Goal: Transaction & Acquisition: Book appointment/travel/reservation

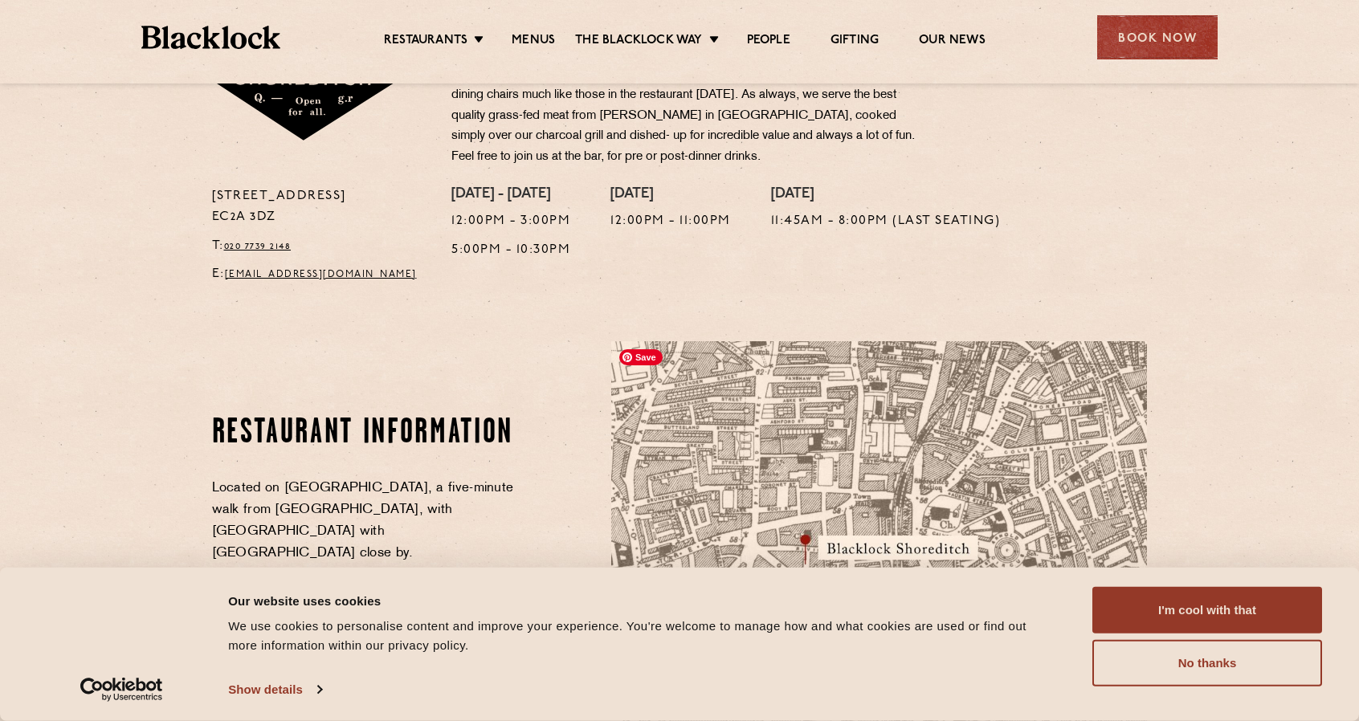
scroll to position [964, 0]
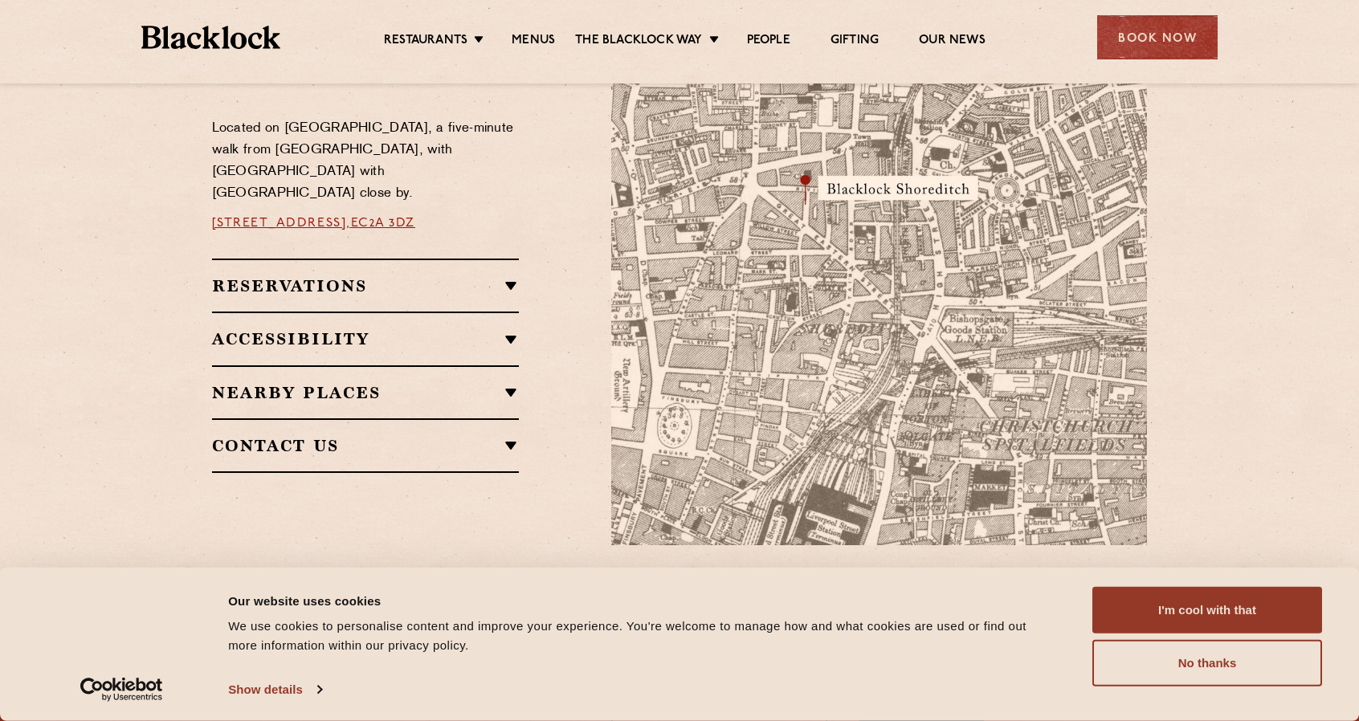
click at [402, 277] on h2 "Reservations" at bounding box center [366, 285] width 308 height 19
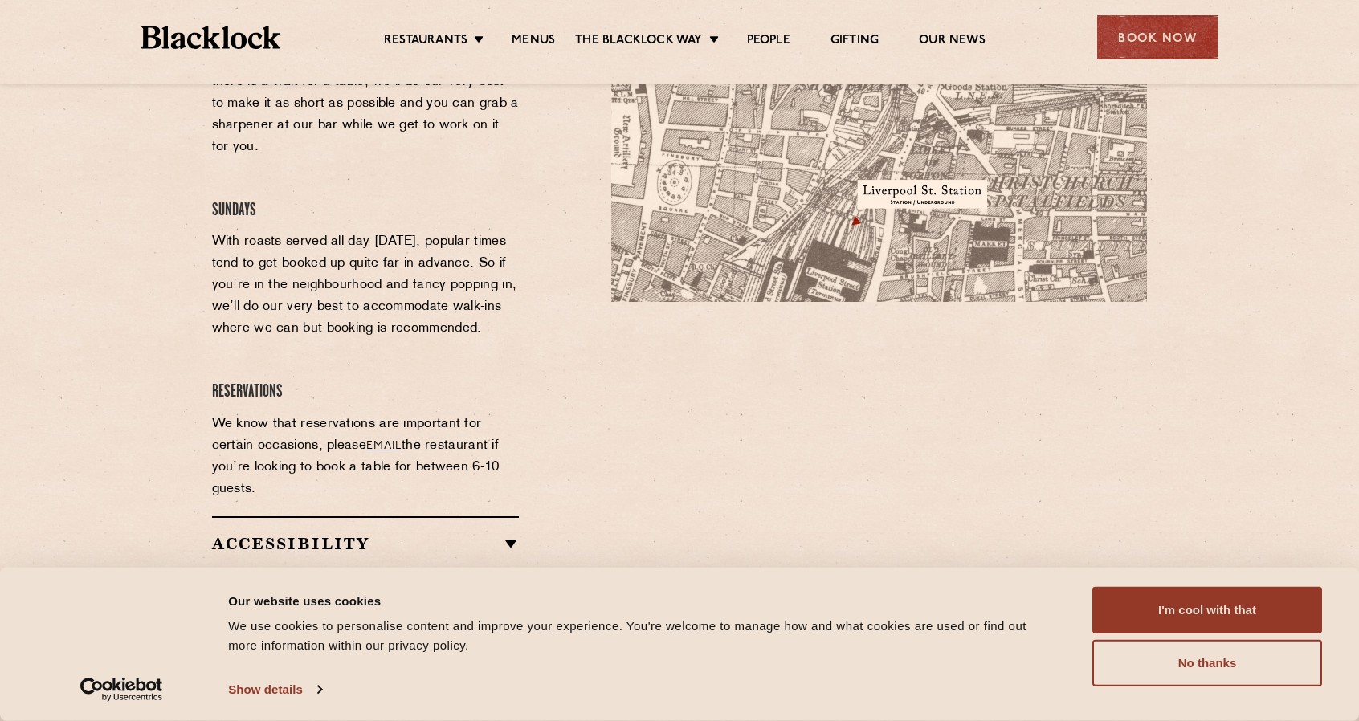
scroll to position [1285, 0]
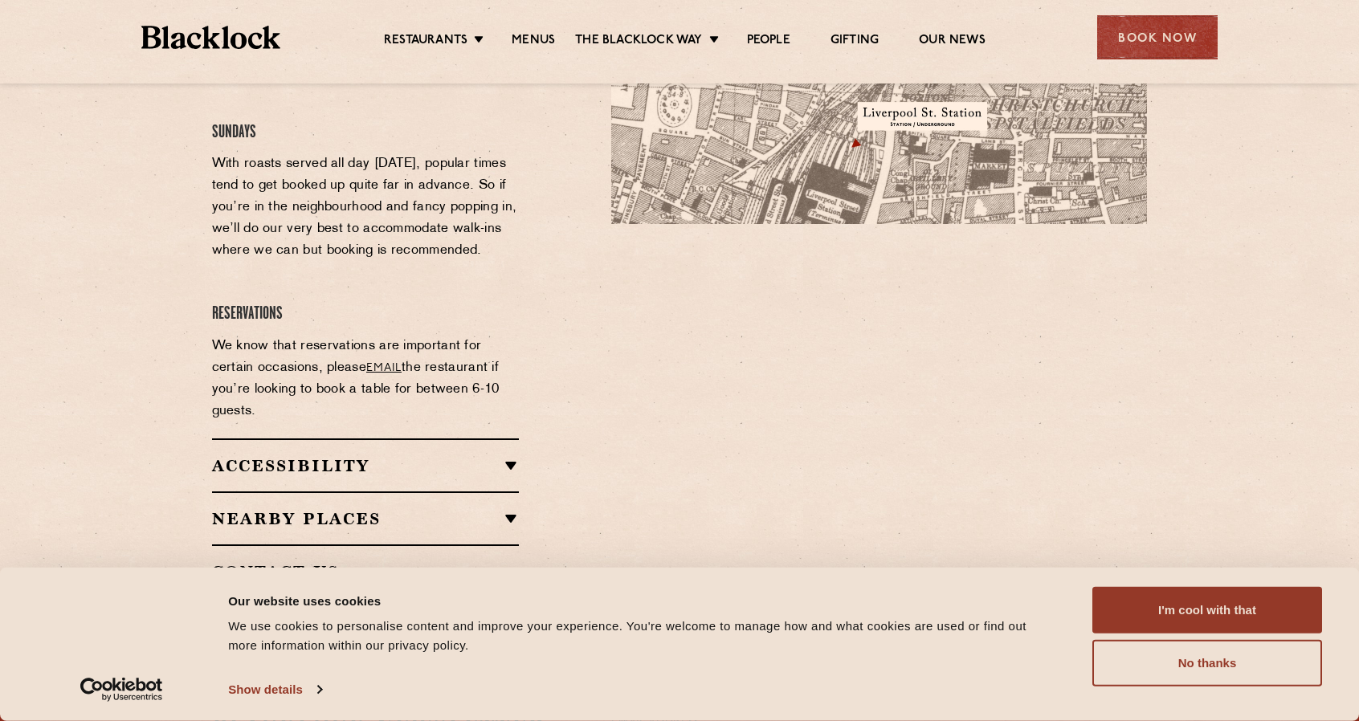
click at [533, 31] on ul "Restaurants Soho City Shoreditch Covent Garden Canary Wharf Manchester Birmingh…" at bounding box center [684, 38] width 809 height 26
click at [516, 35] on link "Menus" at bounding box center [533, 42] width 43 height 18
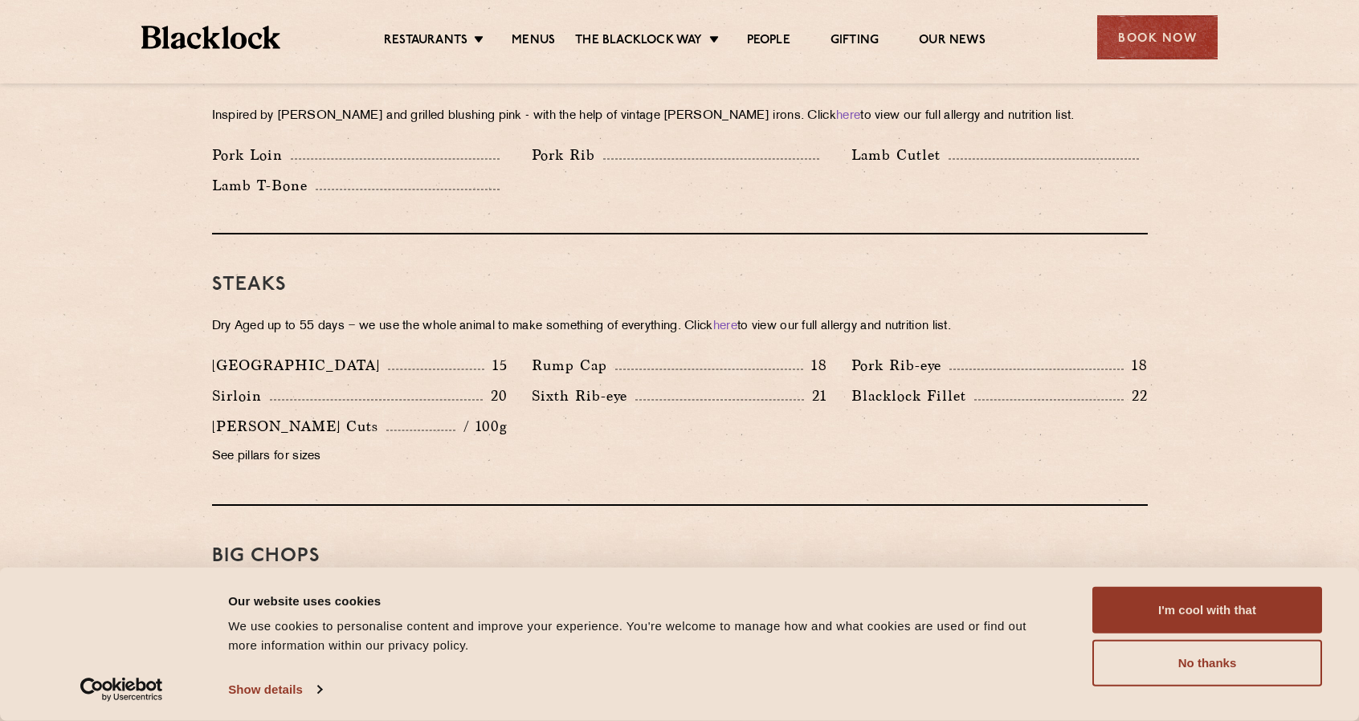
scroll to position [1366, 0]
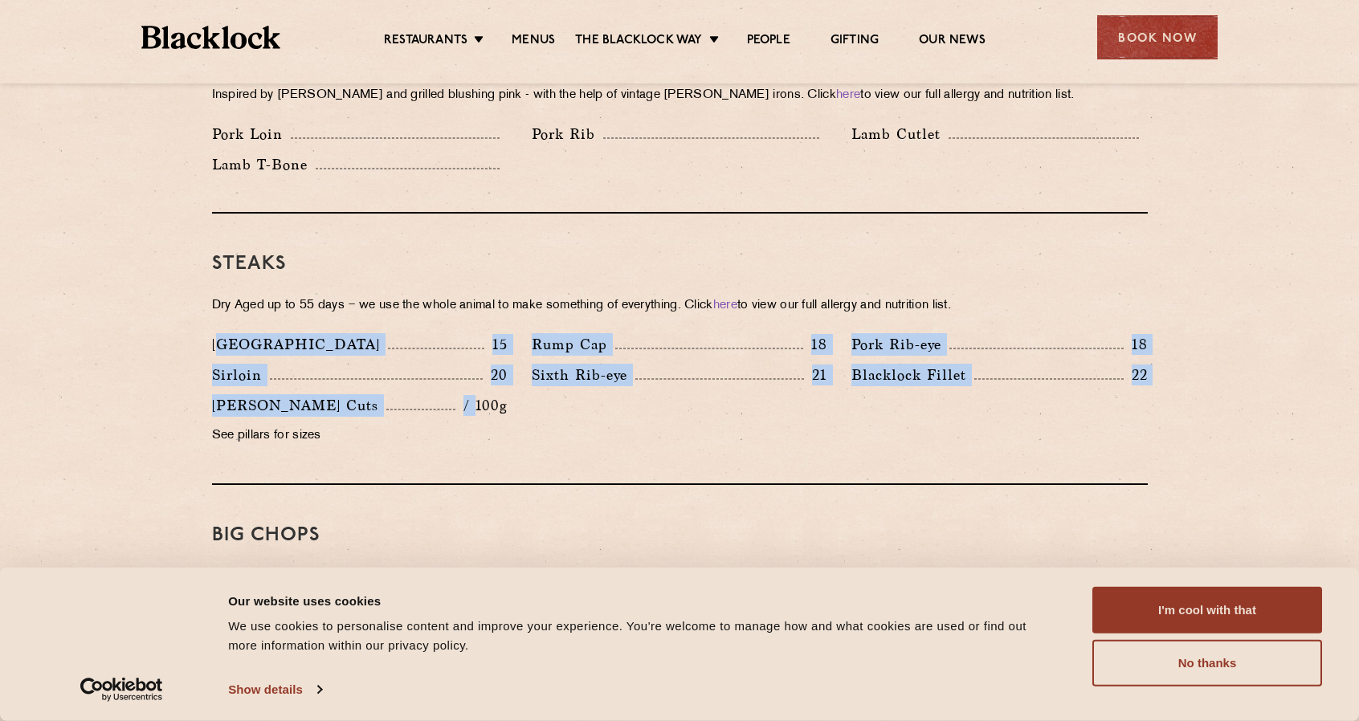
drag, startPoint x: 243, startPoint y: 329, endPoint x: 485, endPoint y: 384, distance: 248.8
click at [482, 382] on div "Denver 15 Rump Cap 18 Pork Rib-eye 18 Sirloin 20 Sixth Rib-eye 21 [PERSON_NAME]…" at bounding box center [680, 394] width 960 height 122
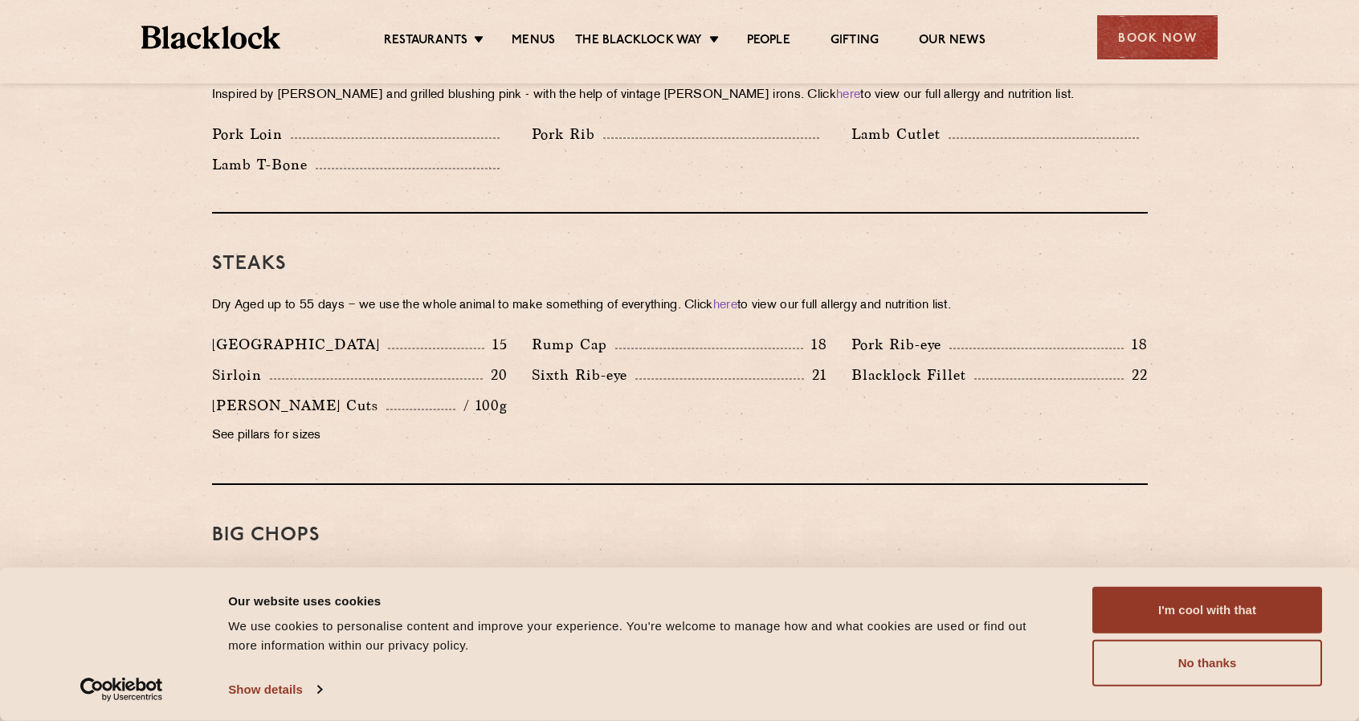
click at [496, 395] on p "/ 100g" at bounding box center [481, 405] width 52 height 21
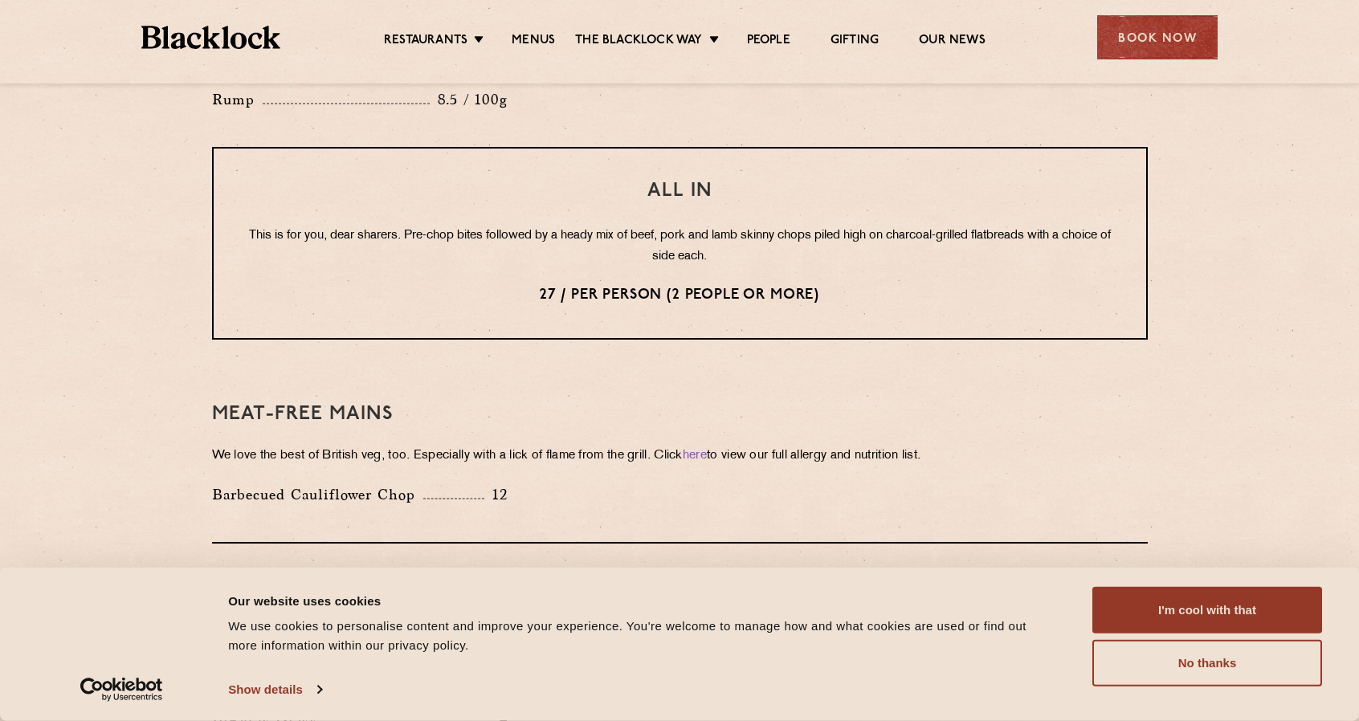
scroll to position [2008, 0]
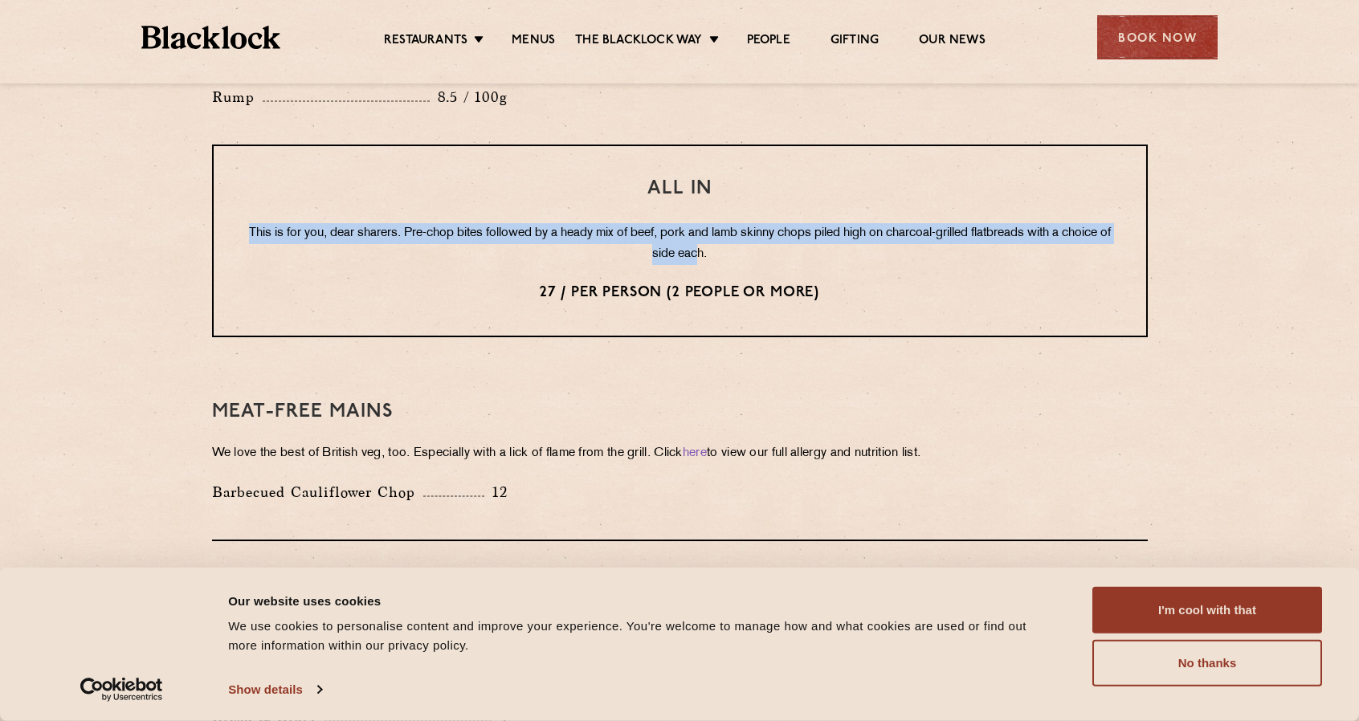
drag, startPoint x: 267, startPoint y: 186, endPoint x: 726, endPoint y: 203, distance: 459.8
click at [726, 223] on p "This is for you, dear sharers. Pre-chop bites followed by a heady mix of beef, …" at bounding box center [680, 244] width 868 height 42
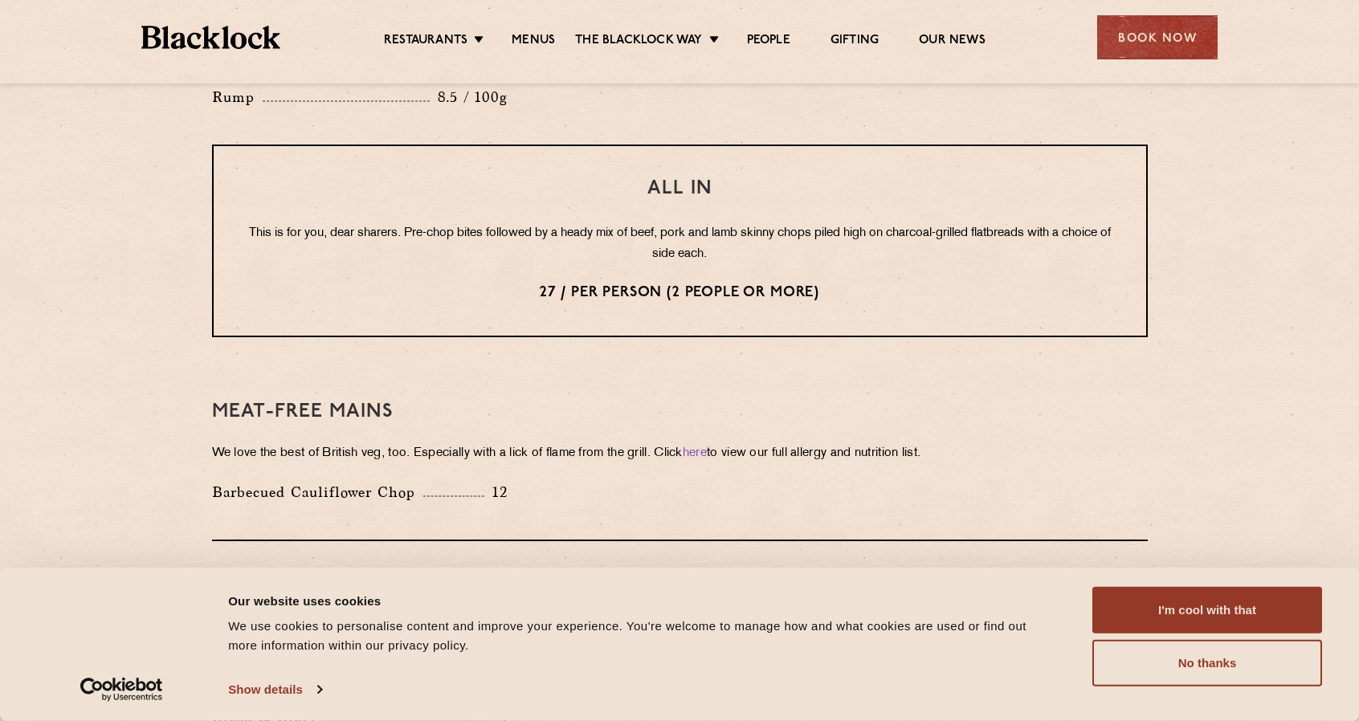
click at [729, 223] on p "This is for you, dear sharers. Pre-chop bites followed by a heady mix of beef, …" at bounding box center [680, 244] width 868 height 42
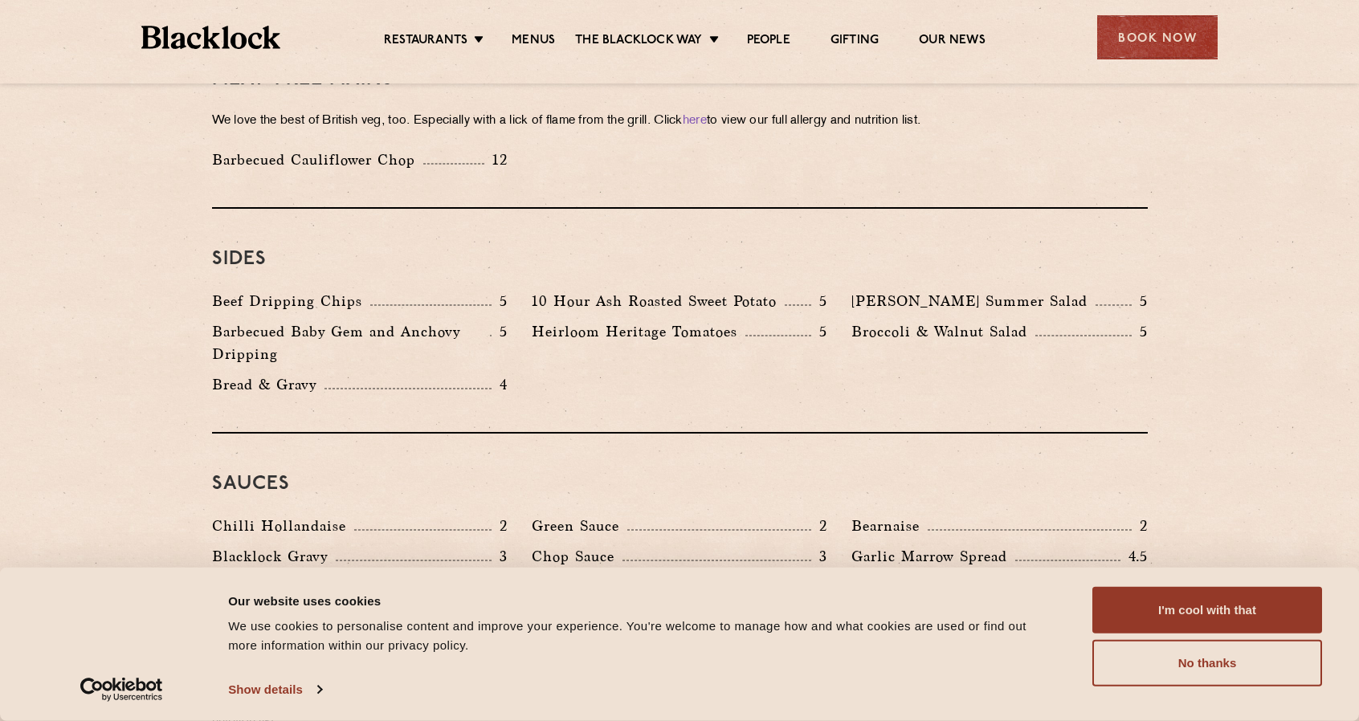
scroll to position [2490, 0]
